Goal: Find specific page/section: Find specific page/section

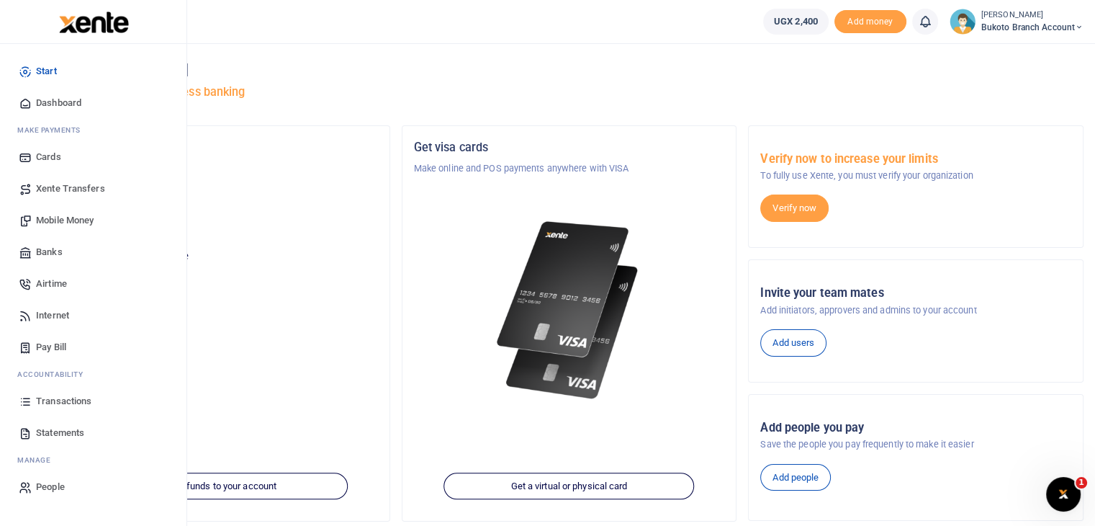
click at [55, 401] on span "Transactions" at bounding box center [63, 401] width 55 height 14
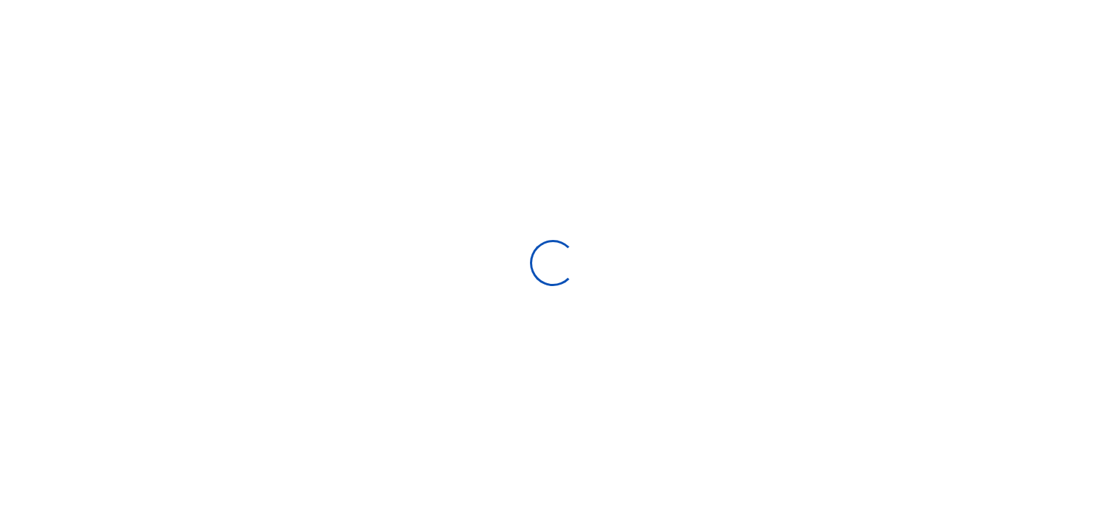
select select
type input "08/25/2025 - 09/23/2025"
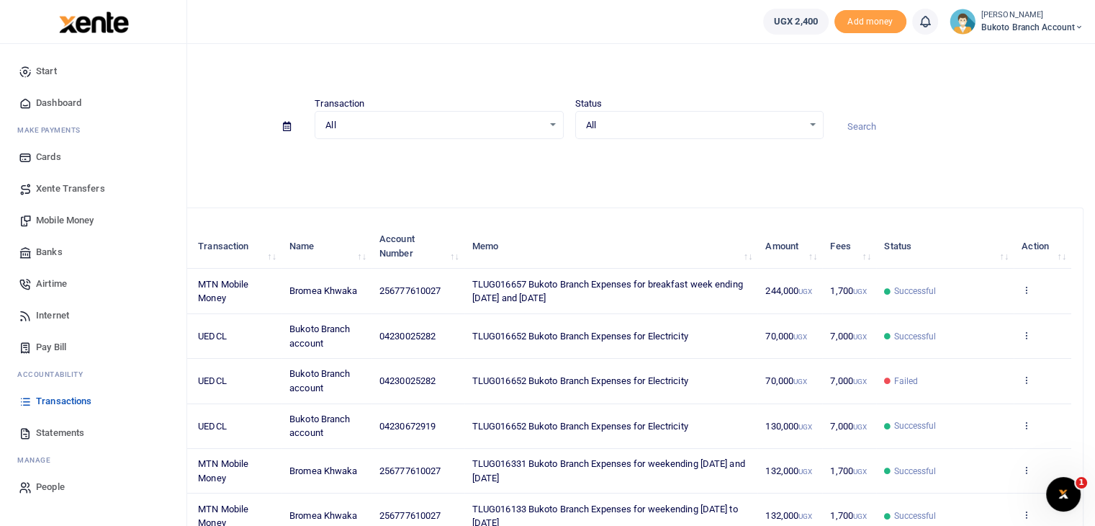
click at [67, 225] on span "Mobile Money" at bounding box center [65, 220] width 58 height 14
